Goal: Task Accomplishment & Management: Use online tool/utility

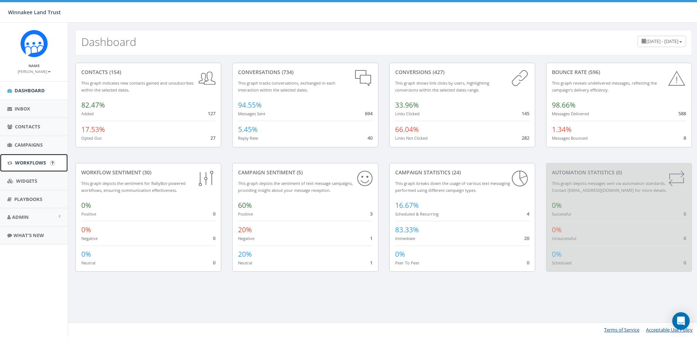
click at [22, 161] on span "Workflows" at bounding box center [30, 162] width 31 height 7
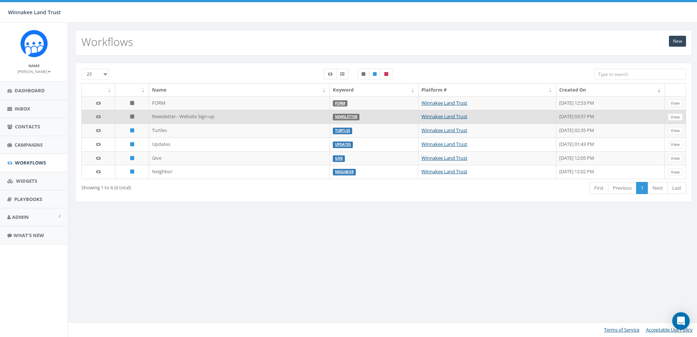
click at [172, 117] on td "Newsletter - Website Sign-up" at bounding box center [239, 117] width 181 height 14
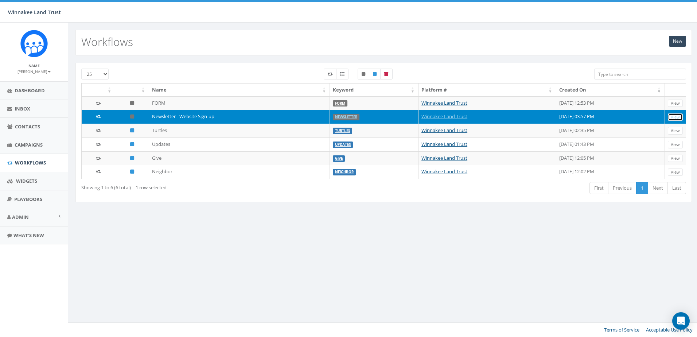
click at [677, 115] on link "View" at bounding box center [675, 117] width 15 height 8
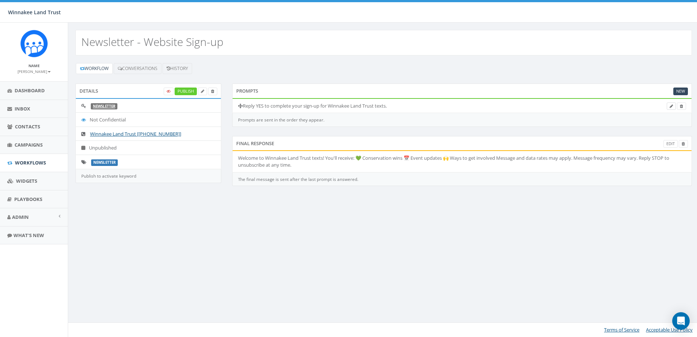
click at [670, 105] on icon at bounding box center [670, 106] width 3 height 4
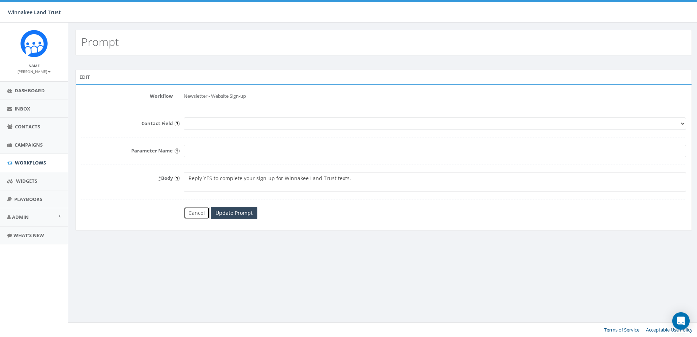
click at [195, 208] on link "Cancel" at bounding box center [197, 213] width 26 height 12
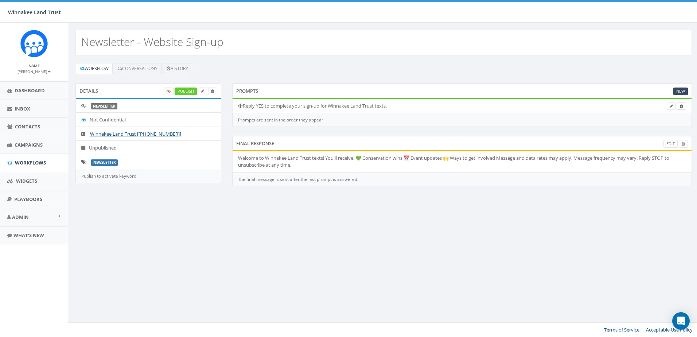
click at [680, 105] on icon at bounding box center [681, 106] width 3 height 4
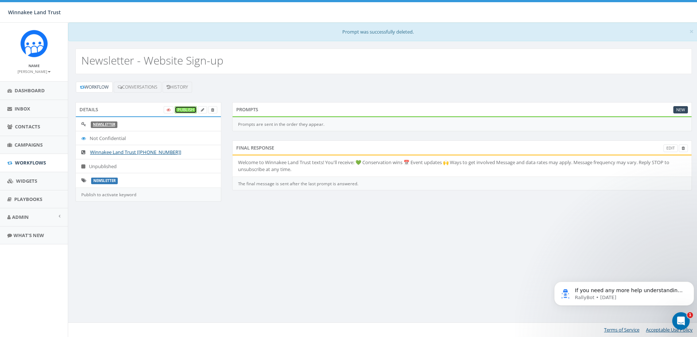
click at [187, 110] on link "Publish" at bounding box center [186, 110] width 22 height 8
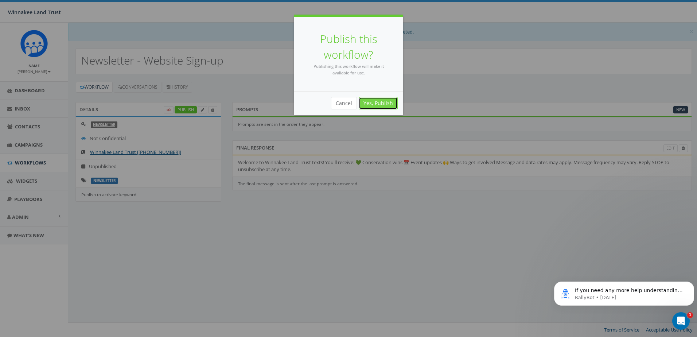
click at [377, 99] on link "Yes, Publish" at bounding box center [378, 103] width 39 height 12
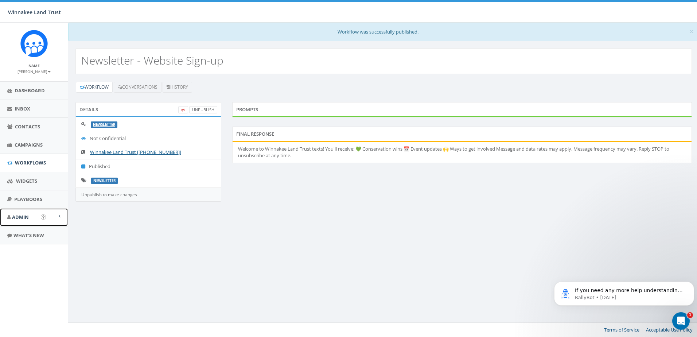
click at [22, 220] on span "Admin" at bounding box center [20, 217] width 17 height 7
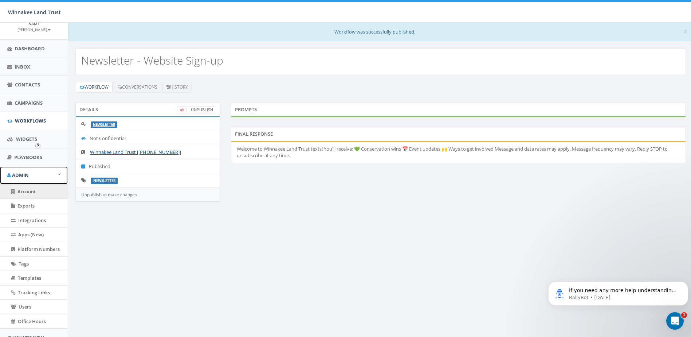
scroll to position [73, 0]
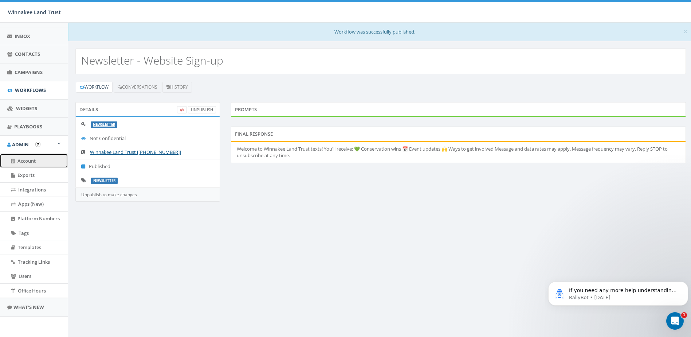
click at [40, 161] on link "Account" at bounding box center [34, 161] width 68 height 14
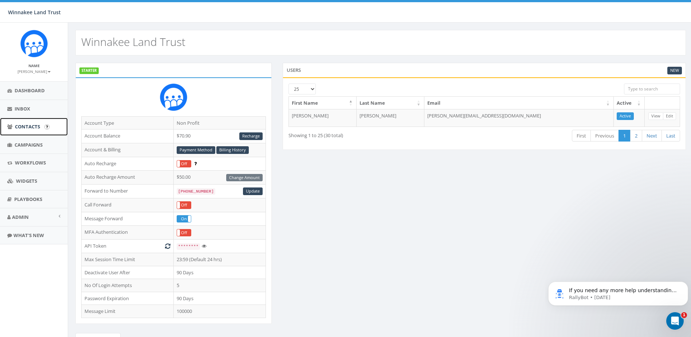
click at [26, 130] on link "Contacts" at bounding box center [34, 127] width 68 height 18
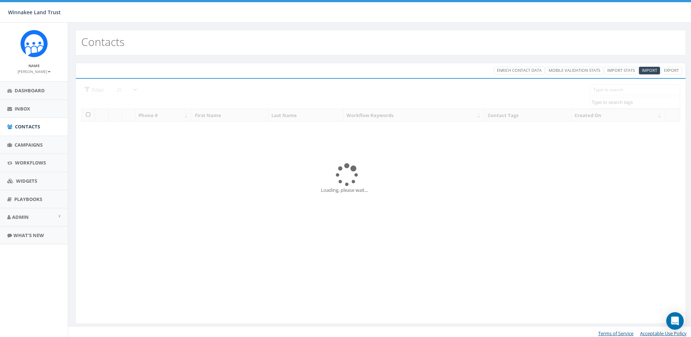
select select
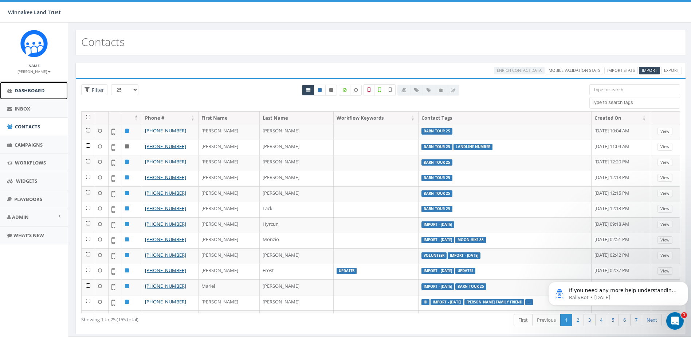
click at [27, 94] on link "Dashboard" at bounding box center [34, 91] width 68 height 18
